Goal: Transaction & Acquisition: Book appointment/travel/reservation

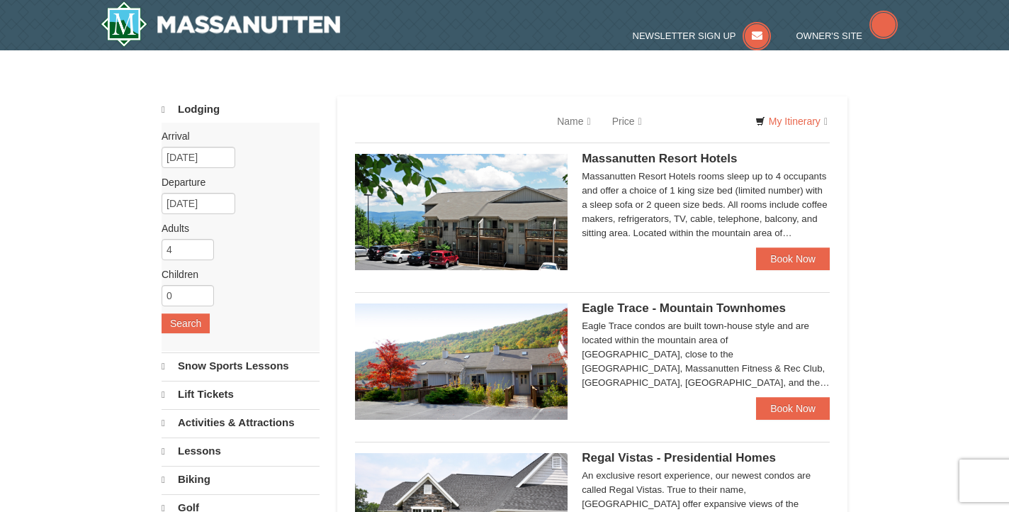
select select "10"
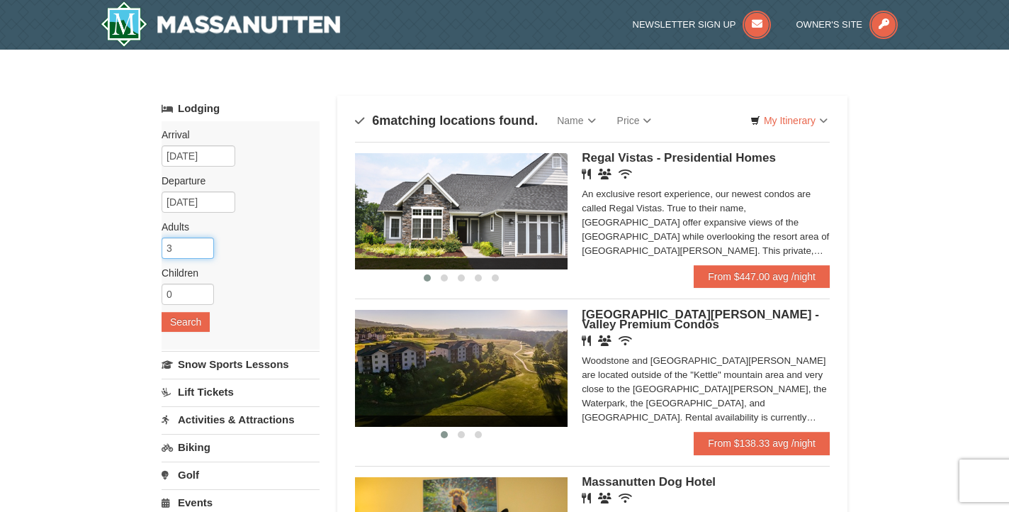
click at [205, 252] on input "3" at bounding box center [188, 247] width 52 height 21
type input "2"
click at [205, 252] on input "2" at bounding box center [188, 247] width 52 height 21
click at [182, 324] on button "Search" at bounding box center [186, 322] width 48 height 20
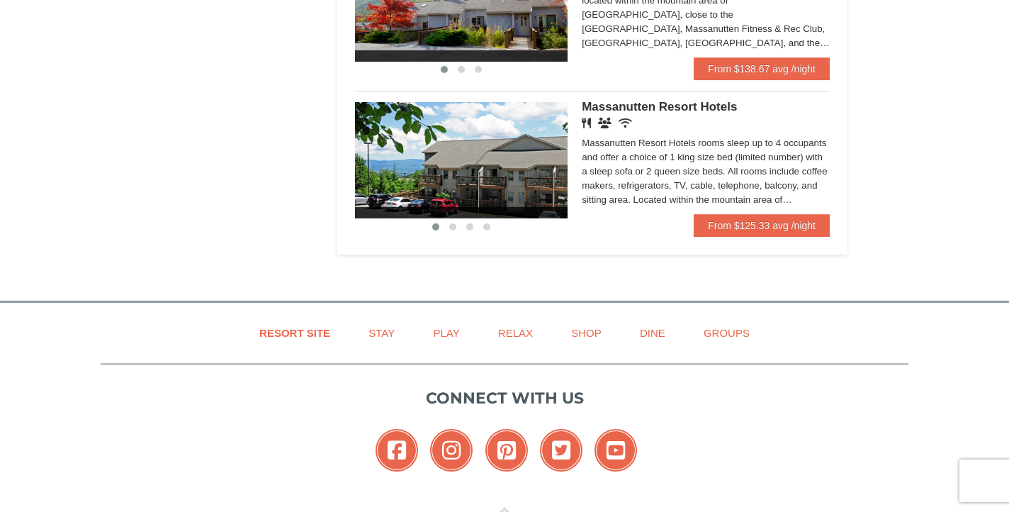
scroll to position [892, 0]
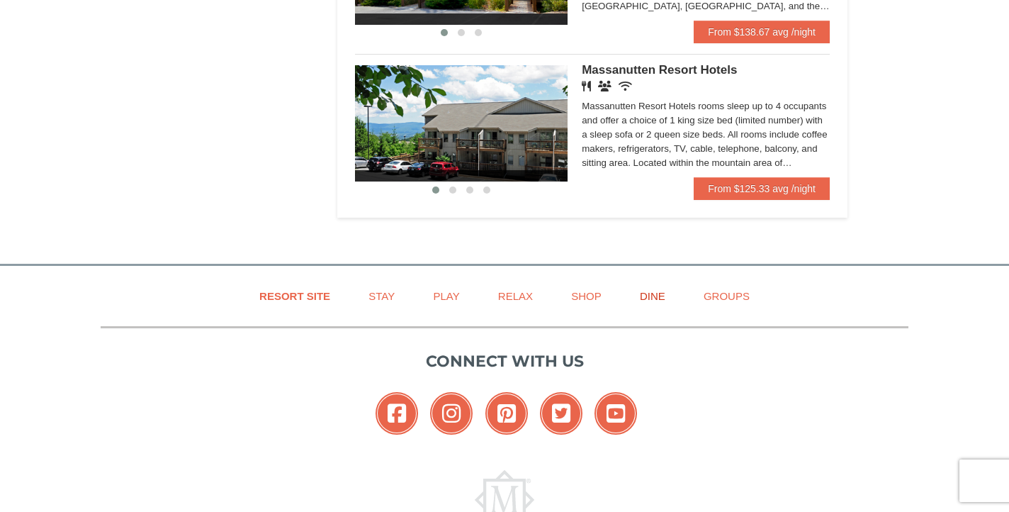
click at [653, 296] on link "Dine" at bounding box center [652, 296] width 61 height 32
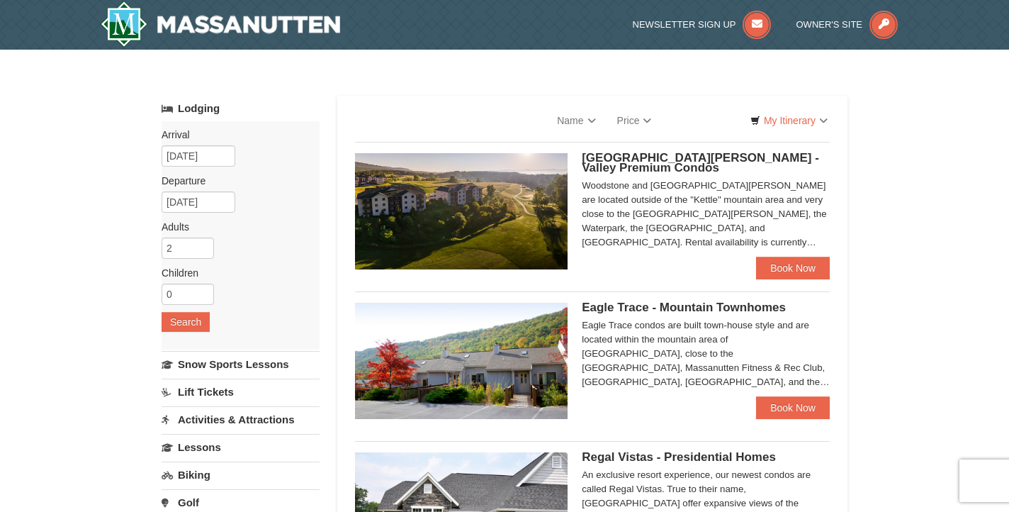
select select "10"
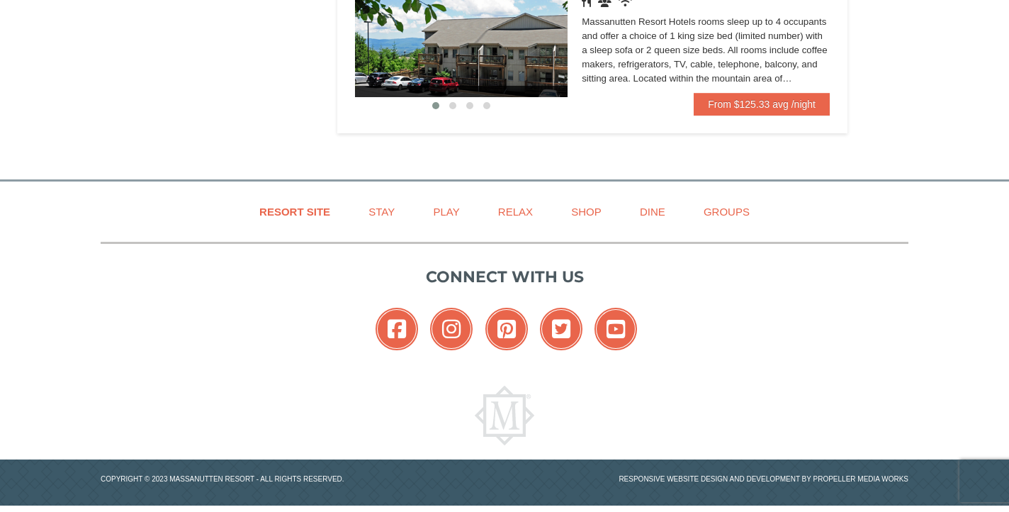
scroll to position [985, 0]
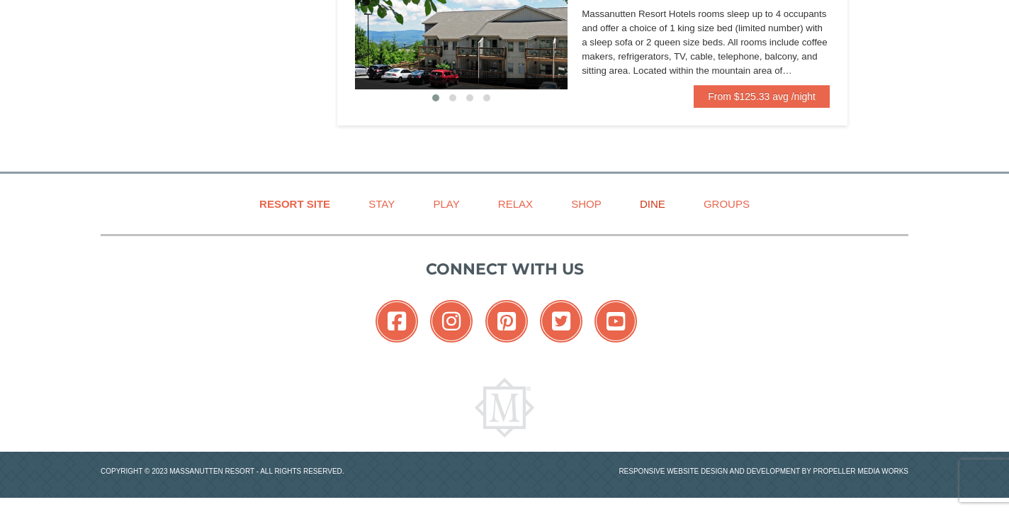
click at [656, 201] on link "Dine" at bounding box center [652, 204] width 61 height 32
